Goal: Information Seeking & Learning: Learn about a topic

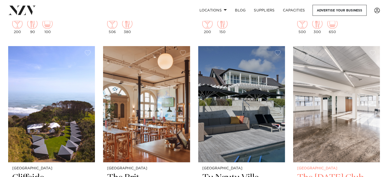
scroll to position [5893, 0]
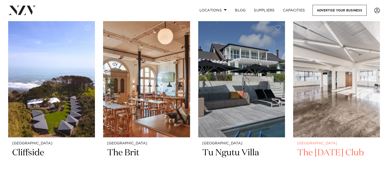
click at [345, 147] on h2 "The [DATE] Club" at bounding box center [336, 164] width 79 height 34
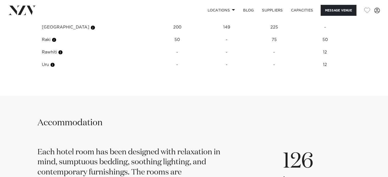
scroll to position [714, 0]
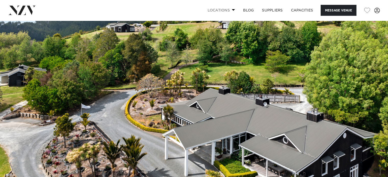
click at [233, 13] on link "Locations" at bounding box center [221, 10] width 36 height 11
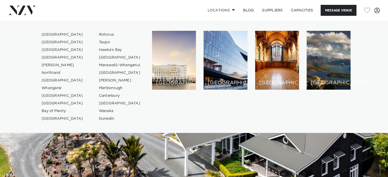
drag, startPoint x: 157, startPoint y: 11, endPoint x: 174, endPoint y: 26, distance: 22.8
click at [157, 11] on div "Locations Auckland Wellington Christchurch Queenstown Hamilton Northland Bay of…" at bounding box center [250, 10] width 260 height 11
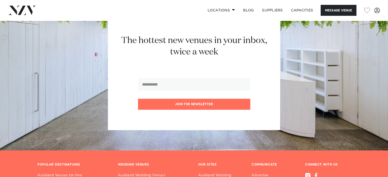
scroll to position [1531, 0]
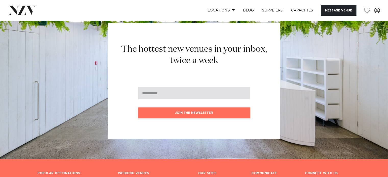
click at [181, 94] on input "email" at bounding box center [194, 93] width 112 height 13
type input "*"
type input "**********"
click at [138, 108] on button "Join the newsletter" at bounding box center [194, 113] width 112 height 11
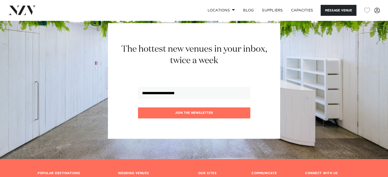
click at [187, 107] on form "**********" at bounding box center [194, 103] width 112 height 32
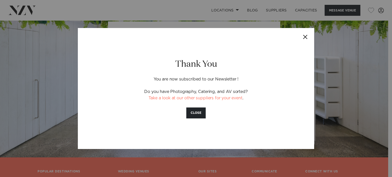
click at [195, 119] on div "Thank You You are now subscribed to our Newsletter ! Do you have Photography, C…" at bounding box center [196, 88] width 187 height 84
click at [198, 113] on button "CLOSE" at bounding box center [195, 113] width 19 height 11
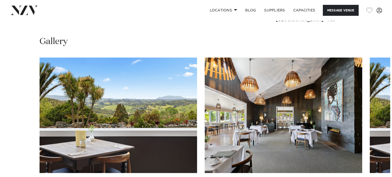
scroll to position [468, 0]
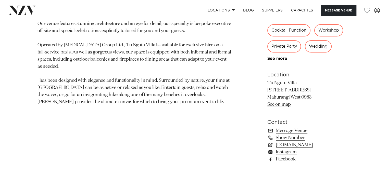
scroll to position [306, 0]
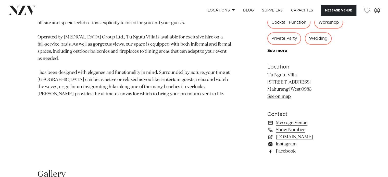
click at [283, 95] on link "See on map" at bounding box center [278, 96] width 23 height 5
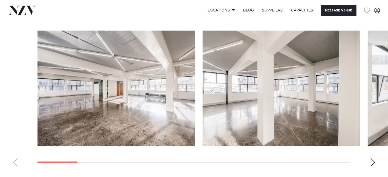
scroll to position [459, 0]
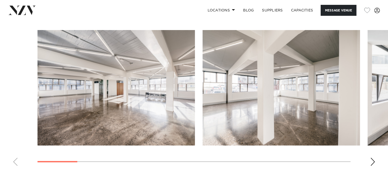
click at [371, 159] on div "Next slide" at bounding box center [372, 162] width 5 height 8
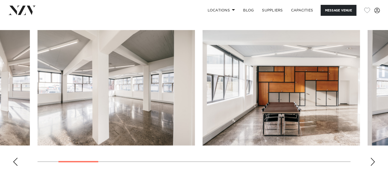
click at [371, 159] on div "Next slide" at bounding box center [372, 162] width 5 height 8
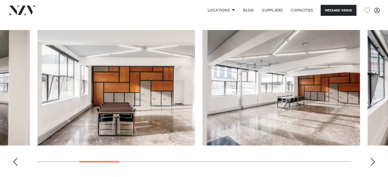
click at [371, 159] on div "Next slide" at bounding box center [372, 162] width 5 height 8
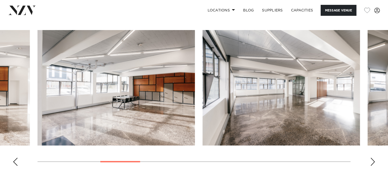
click at [371, 159] on div "Next slide" at bounding box center [372, 162] width 5 height 8
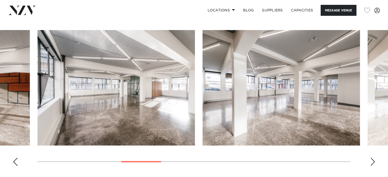
click at [371, 159] on div "Next slide" at bounding box center [372, 162] width 5 height 8
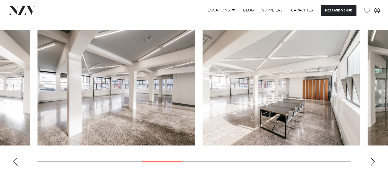
click at [371, 159] on div "Next slide" at bounding box center [372, 162] width 5 height 8
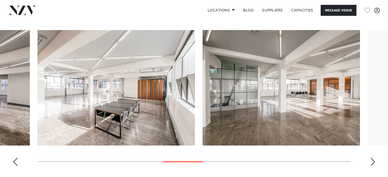
click at [371, 159] on div "Next slide" at bounding box center [372, 162] width 5 height 8
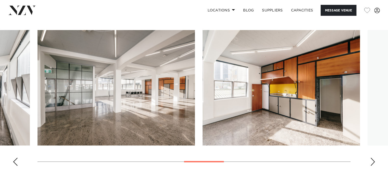
click at [371, 159] on div "Next slide" at bounding box center [372, 162] width 5 height 8
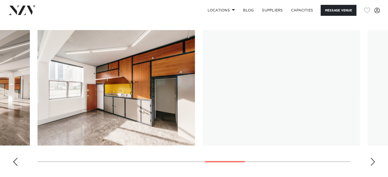
click at [371, 159] on div "Next slide" at bounding box center [372, 162] width 5 height 8
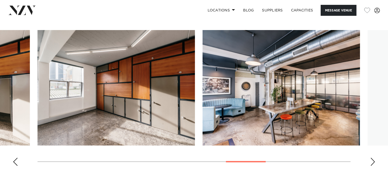
click at [371, 159] on div "Next slide" at bounding box center [372, 162] width 5 height 8
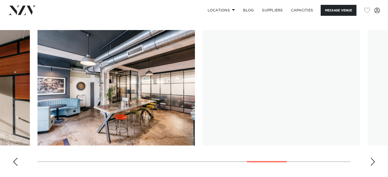
click at [371, 159] on div "Next slide" at bounding box center [372, 162] width 5 height 8
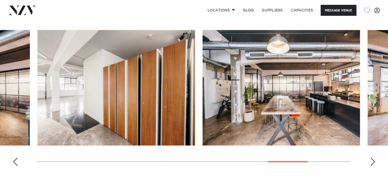
click at [371, 159] on div "Next slide" at bounding box center [372, 162] width 5 height 8
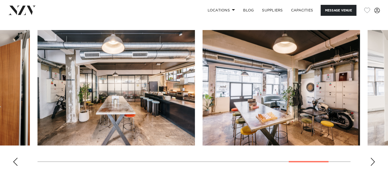
click at [371, 159] on div "Next slide" at bounding box center [372, 162] width 5 height 8
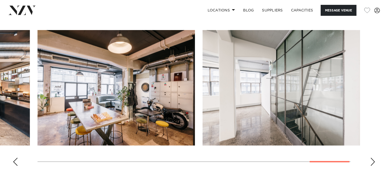
click at [371, 159] on div "Next slide" at bounding box center [372, 162] width 5 height 8
click at [371, 159] on swiper-container at bounding box center [194, 100] width 388 height 140
